Goal: Answer question/provide support: Ask a question

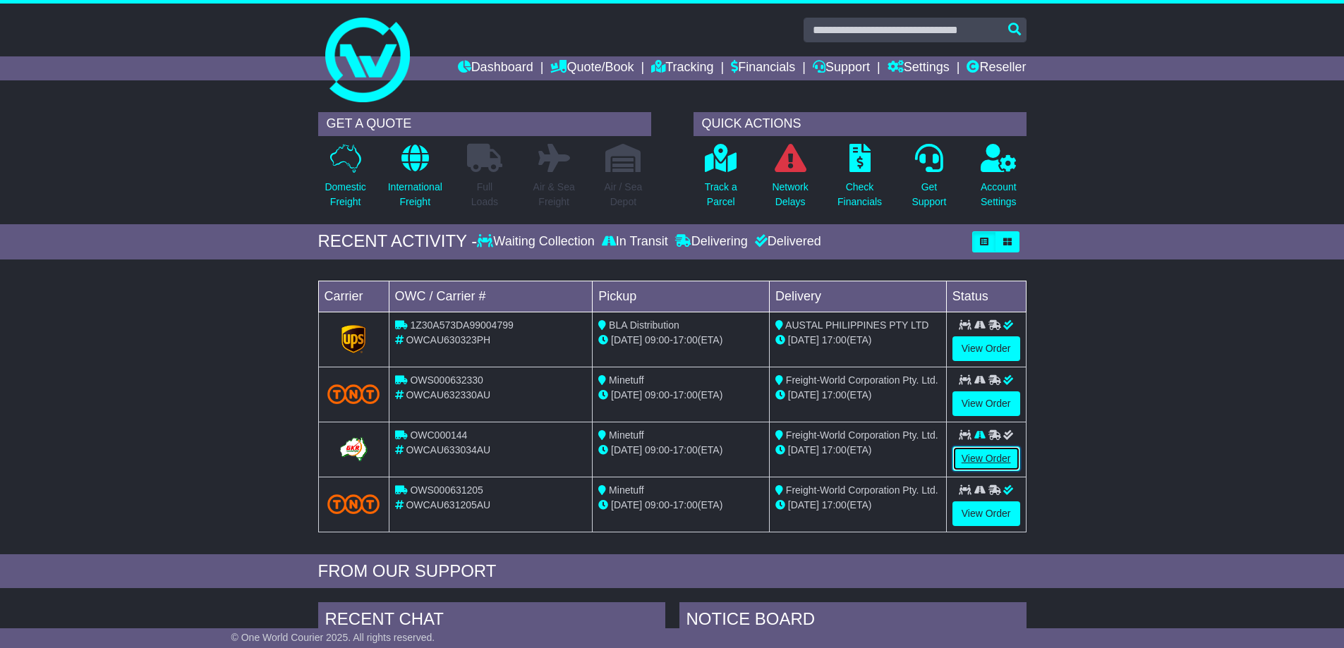
click at [975, 462] on link "View Order" at bounding box center [987, 459] width 68 height 25
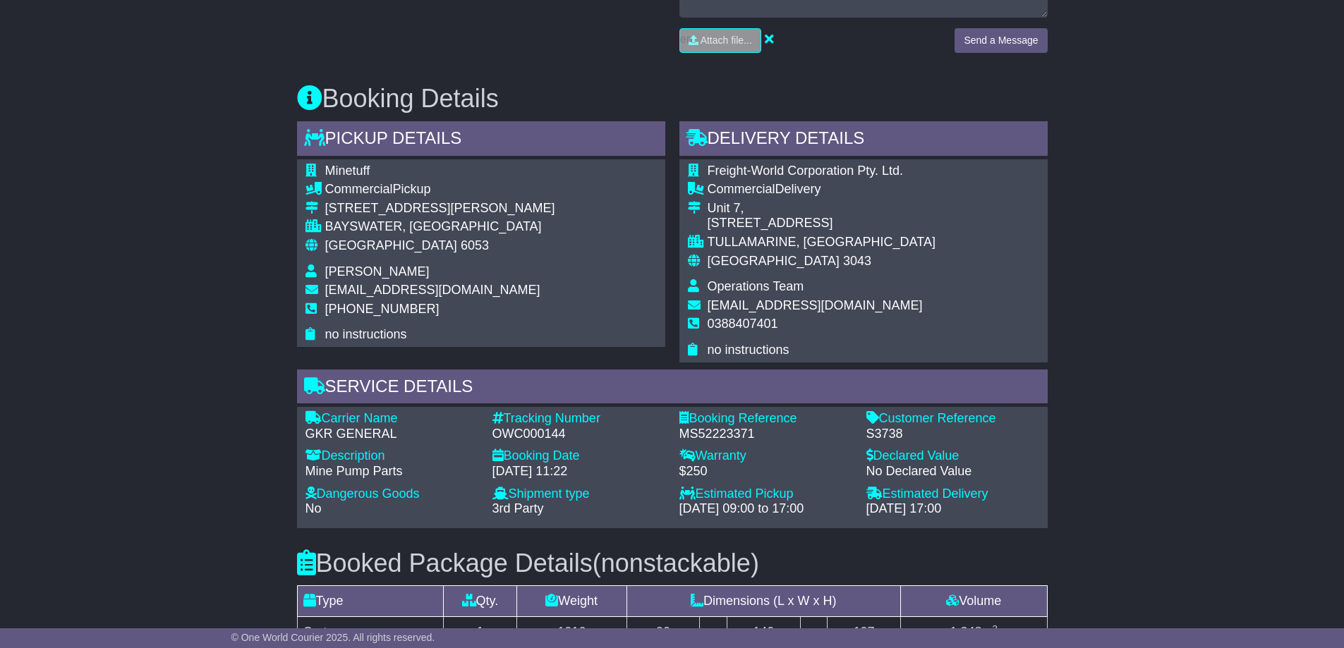
scroll to position [706, 0]
click at [886, 428] on div "S3738" at bounding box center [952, 434] width 173 height 16
copy div "S3738"
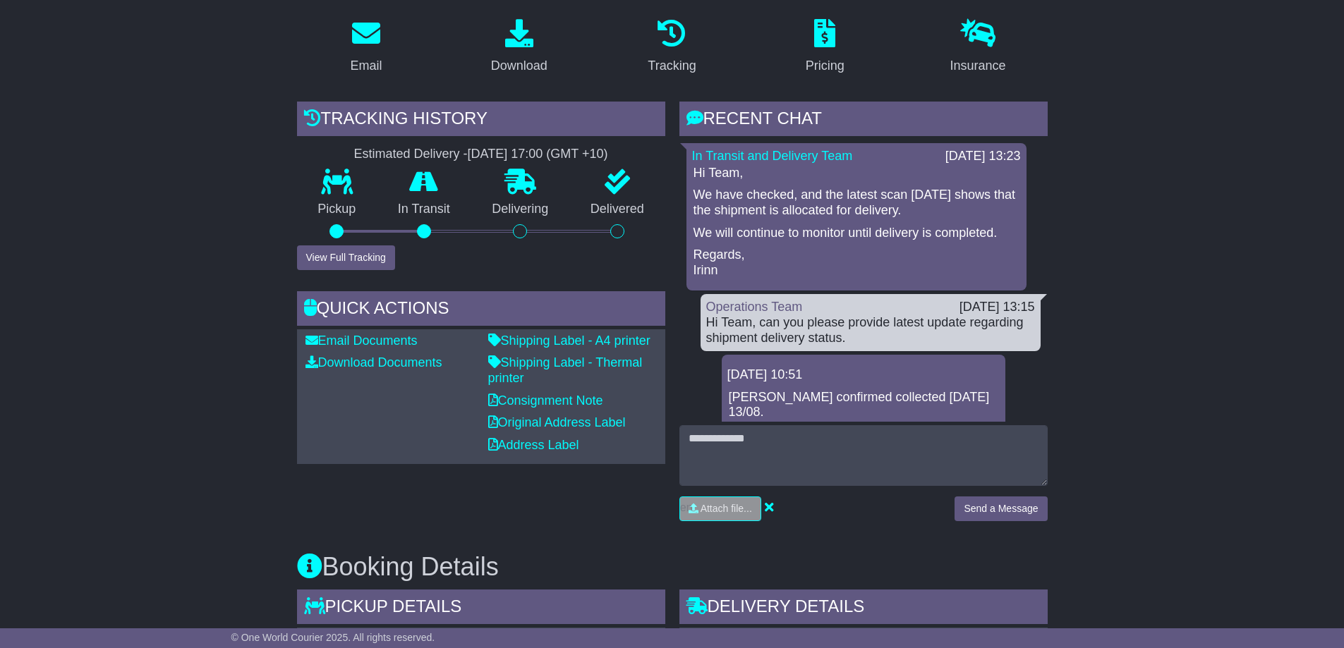
scroll to position [236, 0]
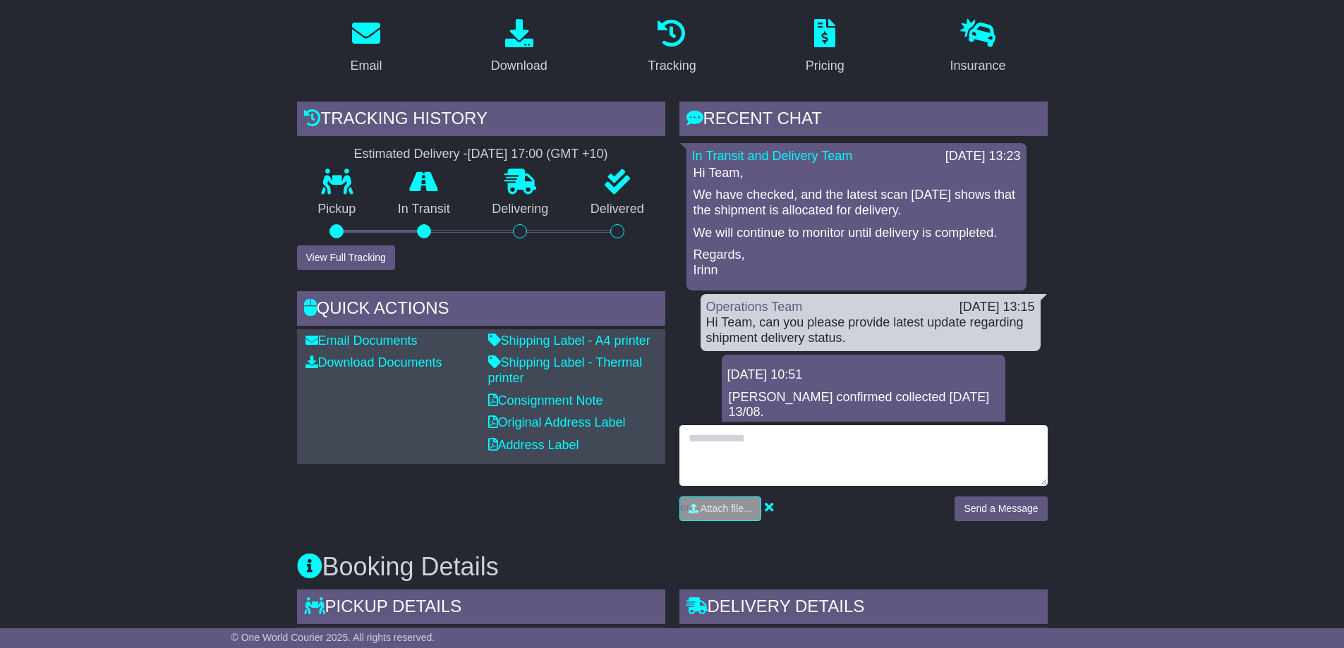
click at [898, 464] on textarea at bounding box center [863, 455] width 368 height 61
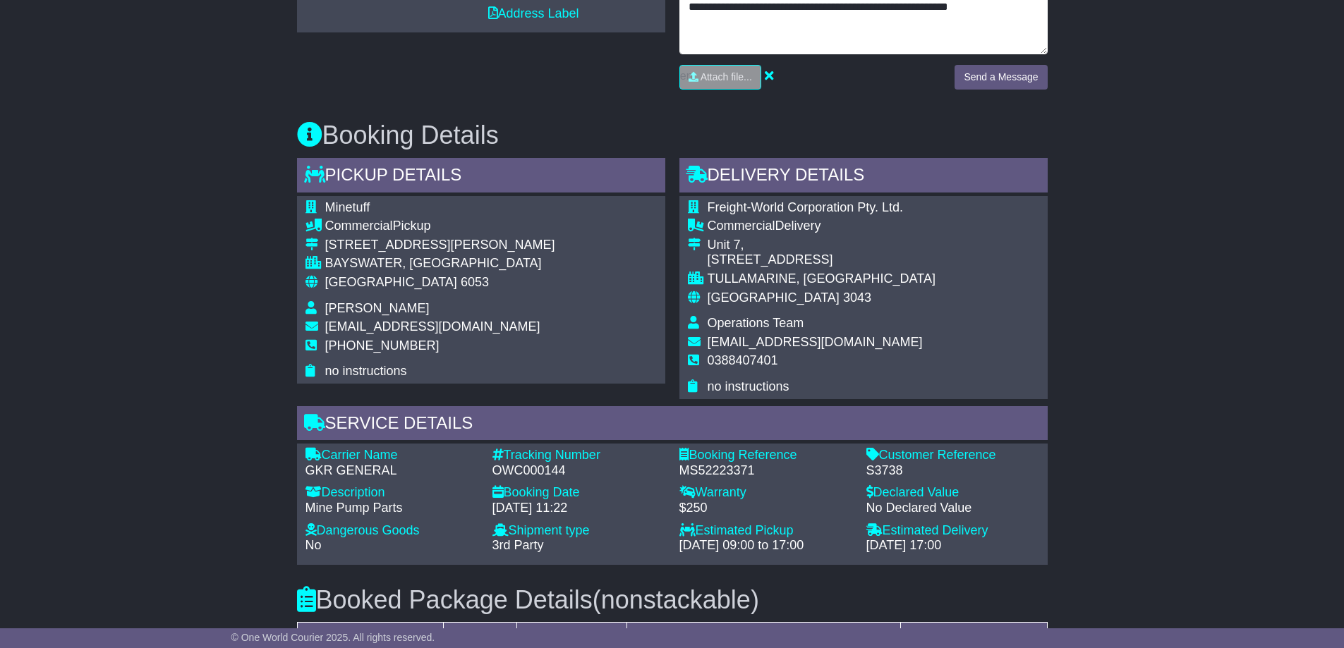
type textarea "**********"
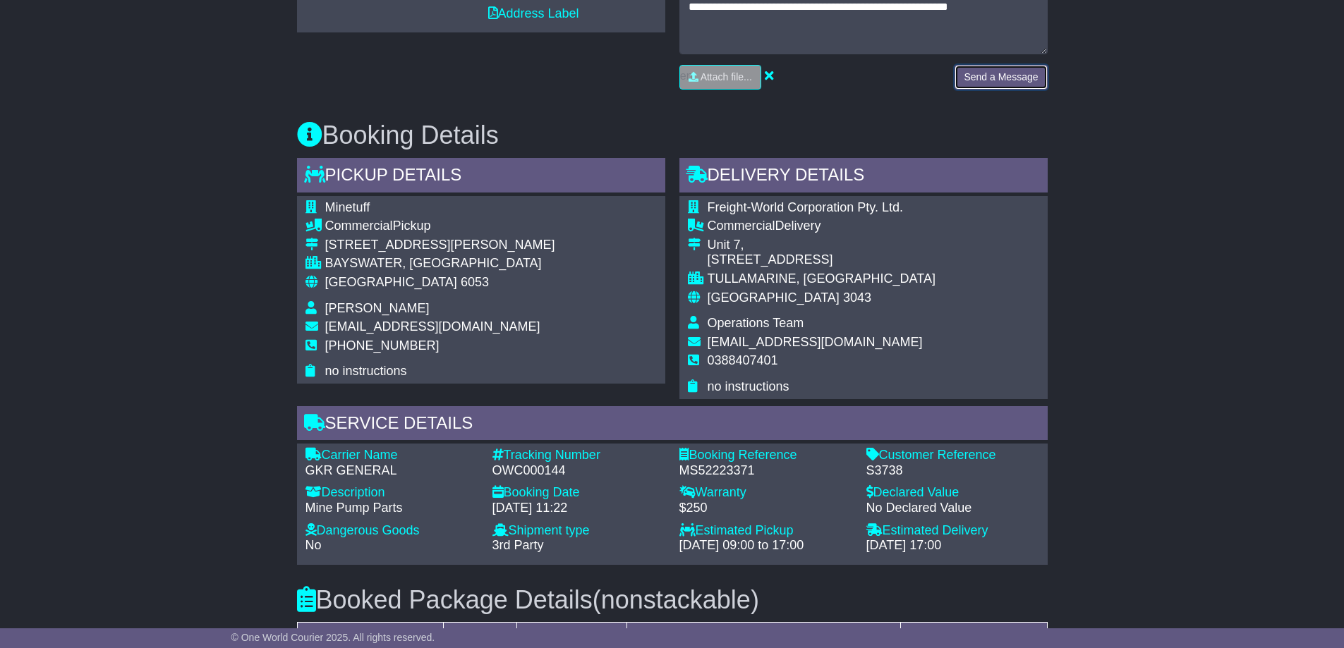
click at [1013, 85] on button "Send a Message" at bounding box center [1001, 77] width 92 height 25
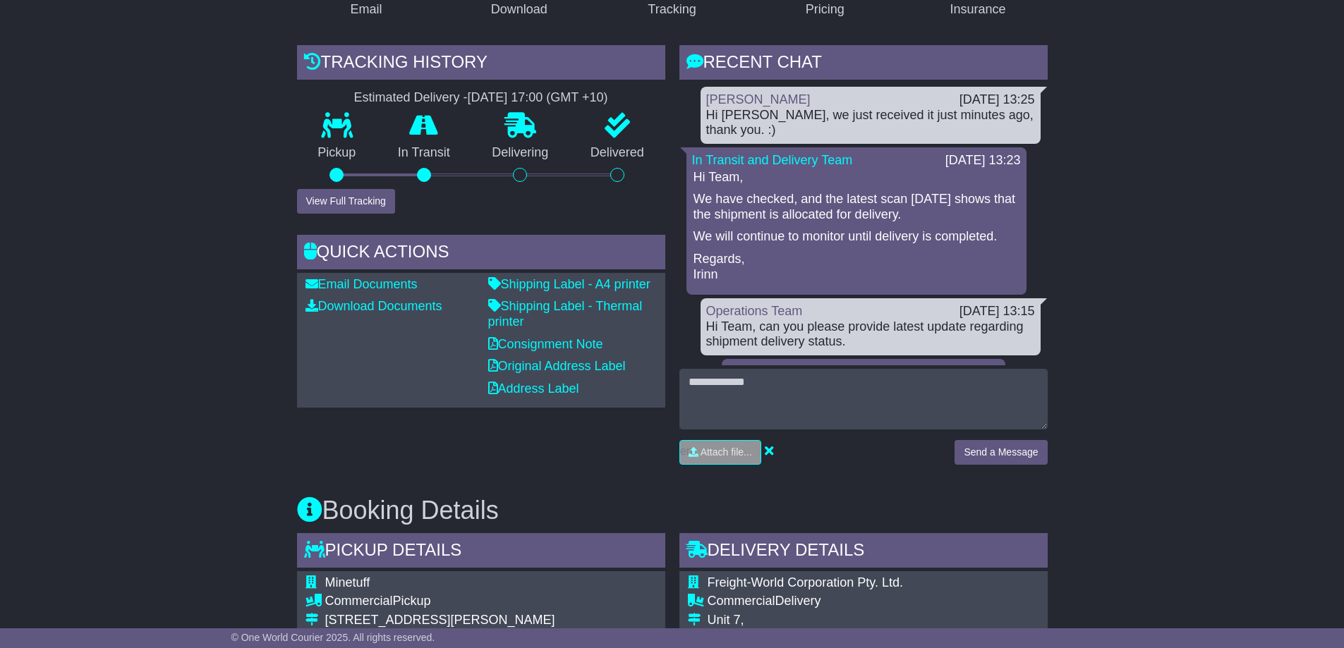
scroll to position [292, 0]
